Goal: Check status

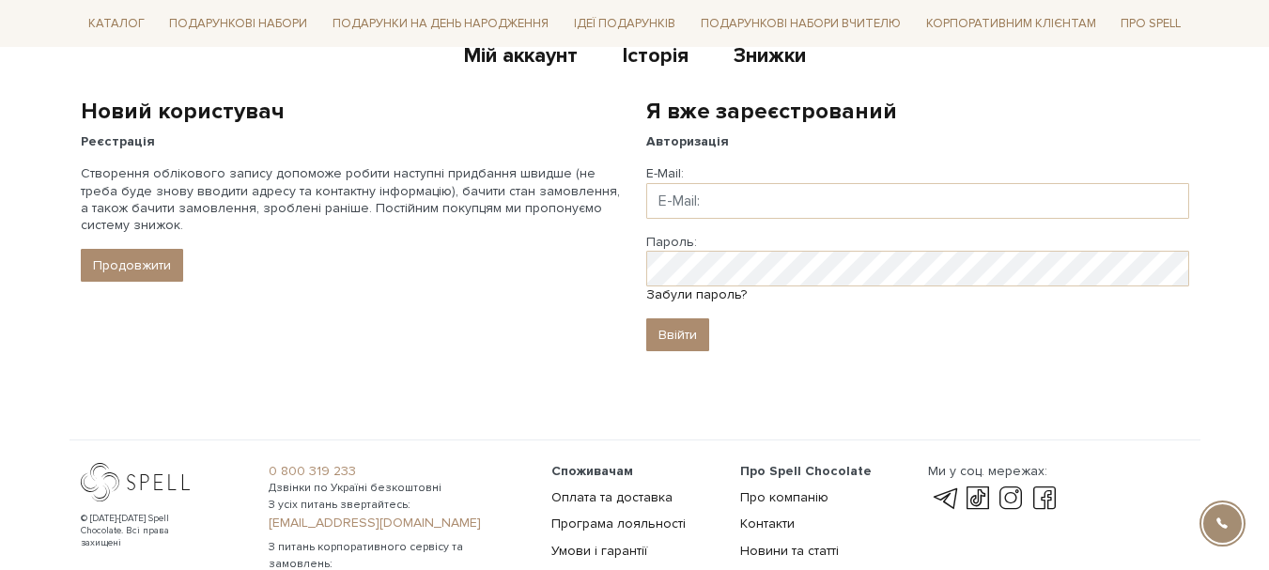
scroll to position [188, 0]
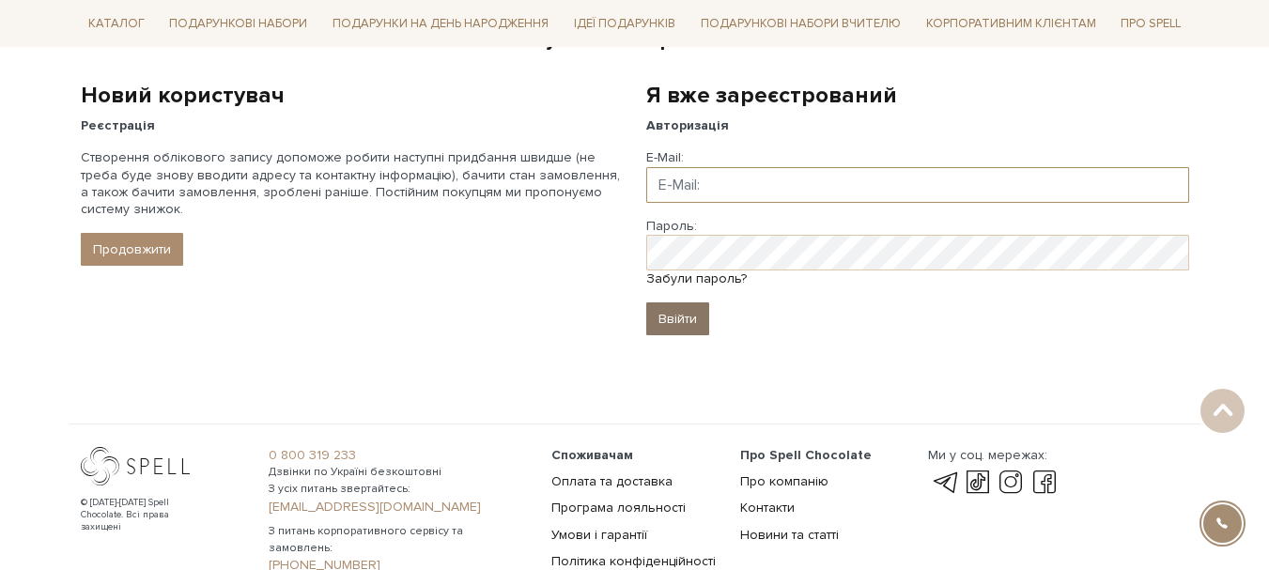
type input "[EMAIL_ADDRESS][DOMAIN_NAME]"
click at [694, 323] on input "Ввійти" at bounding box center [677, 318] width 63 height 33
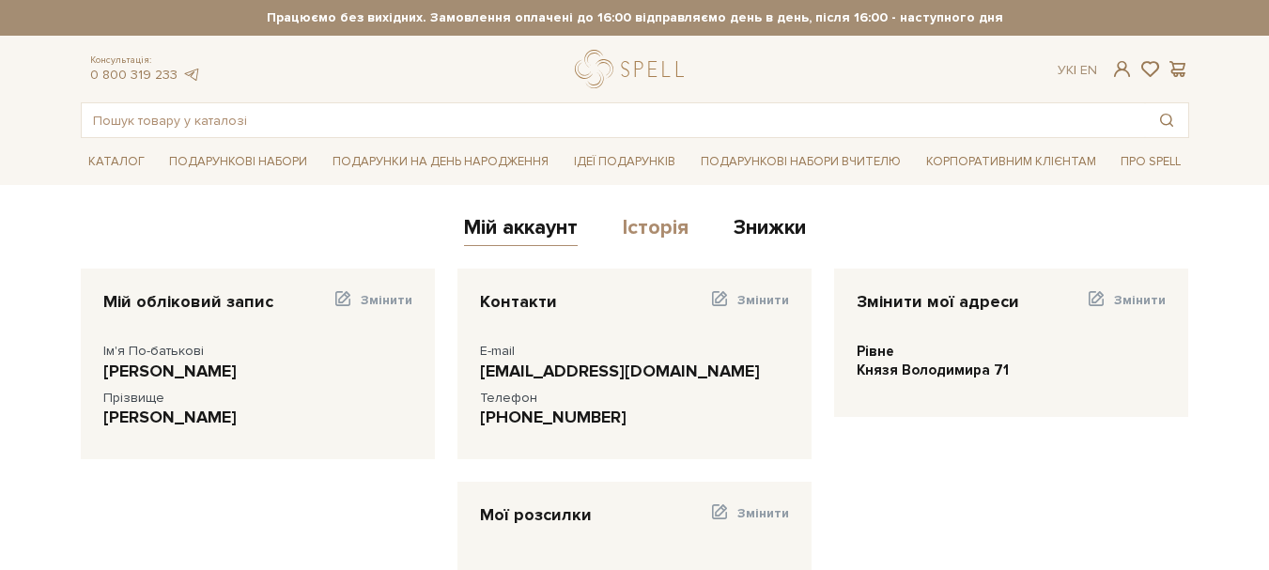
click at [655, 225] on link "Історія" at bounding box center [656, 230] width 66 height 31
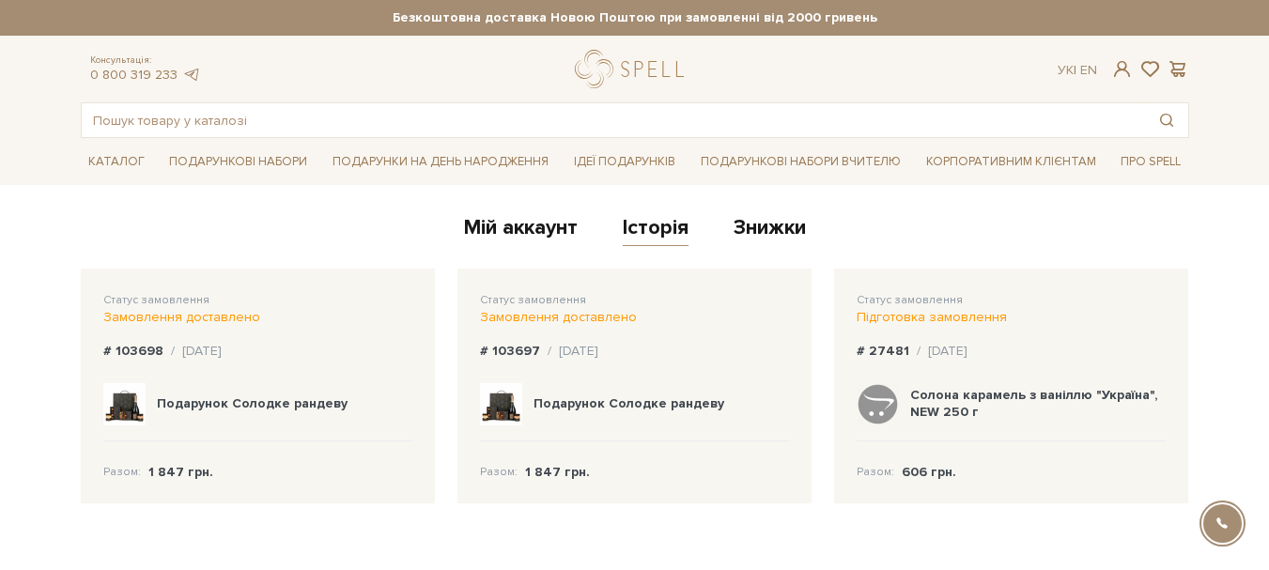
click at [536, 307] on div "Статус замовлення Замовлення доставлено" at bounding box center [634, 308] width 309 height 35
click at [519, 349] on b "# 103697" at bounding box center [510, 351] width 60 height 16
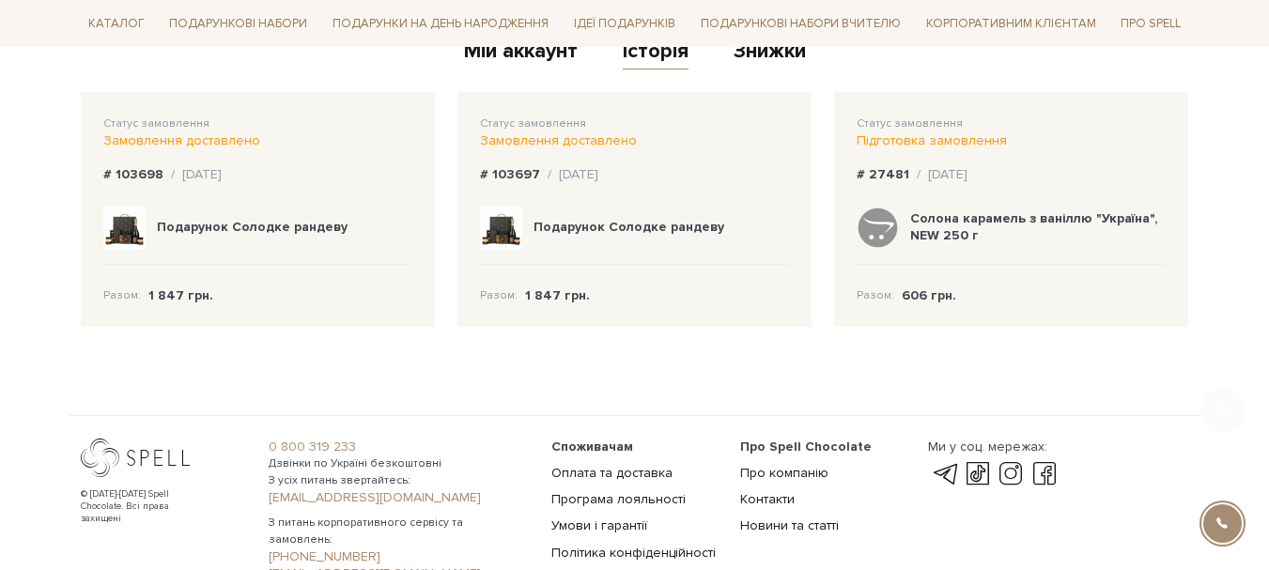
scroll to position [188, 0]
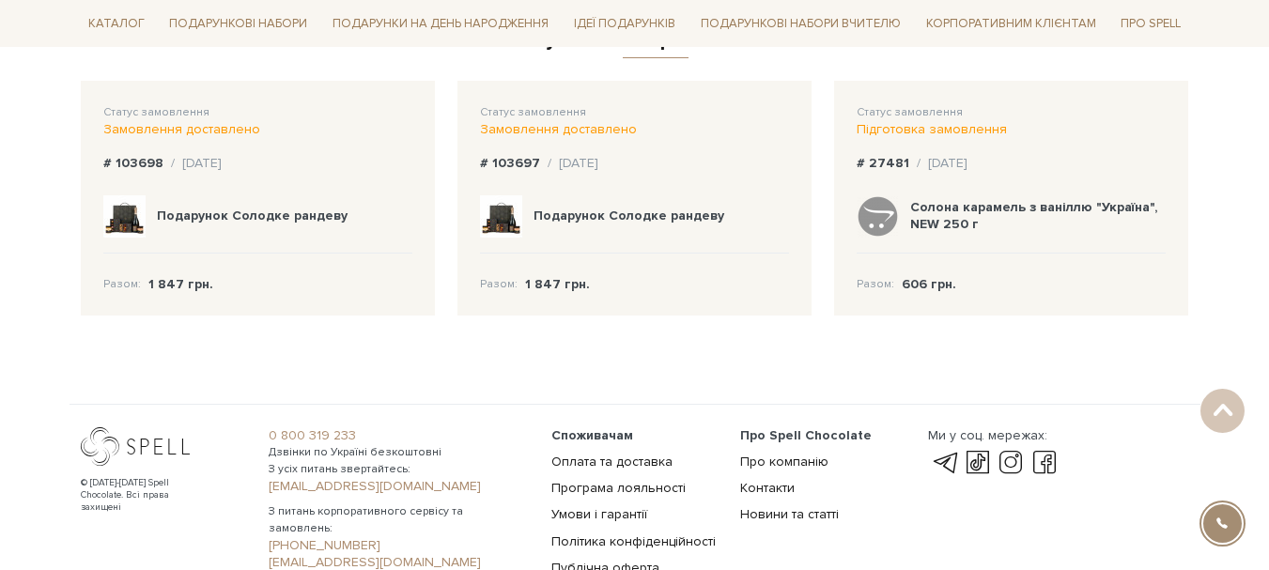
click at [559, 209] on b "Подарунок Солодке рандеву" at bounding box center [629, 216] width 191 height 16
